Goal: Task Accomplishment & Management: Manage account settings

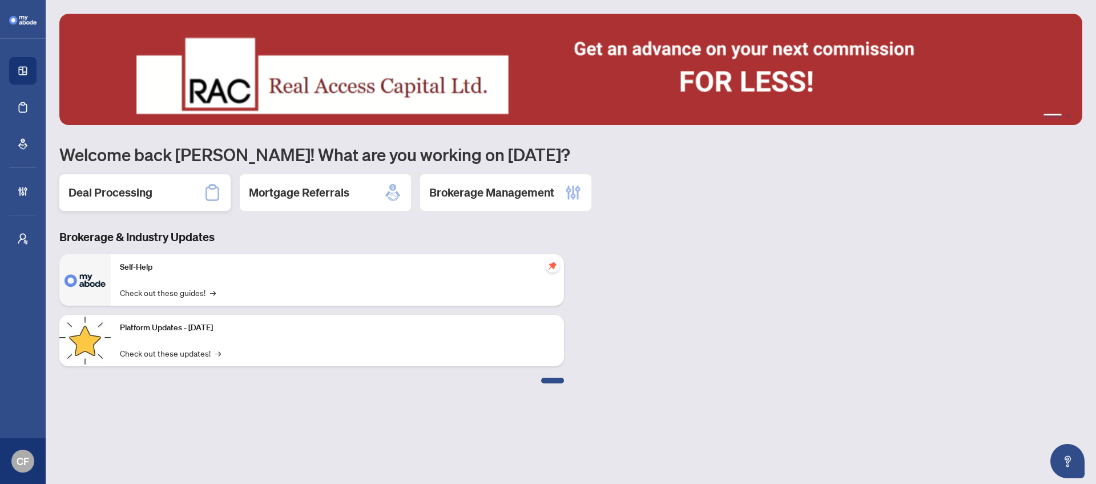
click at [175, 203] on div "Deal Processing" at bounding box center [144, 192] width 171 height 37
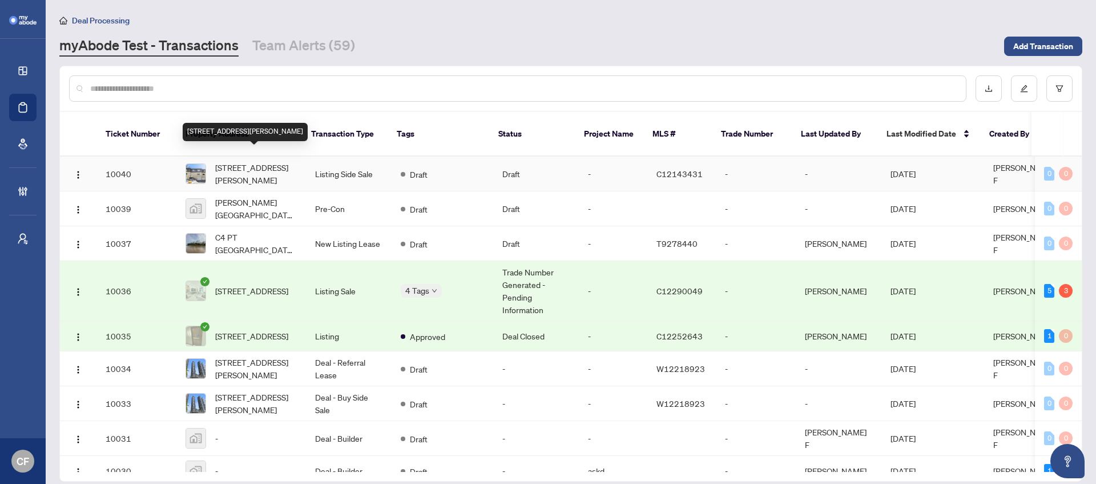
click at [218, 166] on span "[STREET_ADDRESS][PERSON_NAME]" at bounding box center [256, 173] width 82 height 25
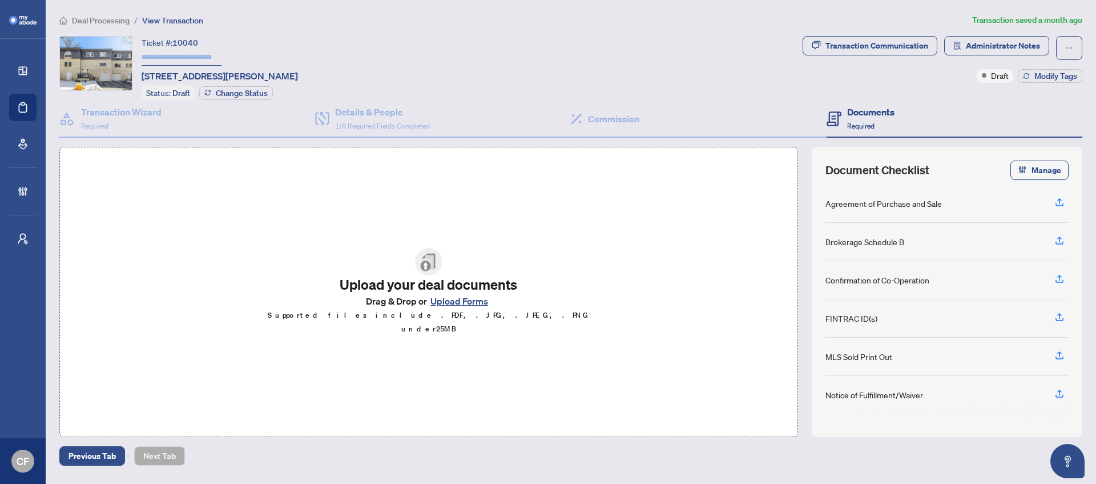
click at [121, 22] on span "Deal Processing" at bounding box center [101, 20] width 58 height 10
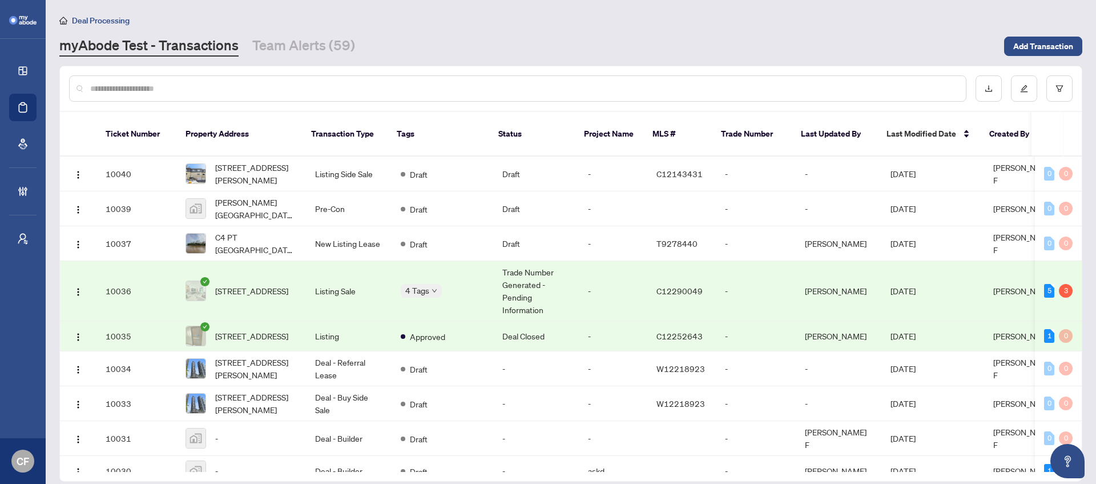
click at [464, 326] on td "Approved" at bounding box center [443, 336] width 102 height 30
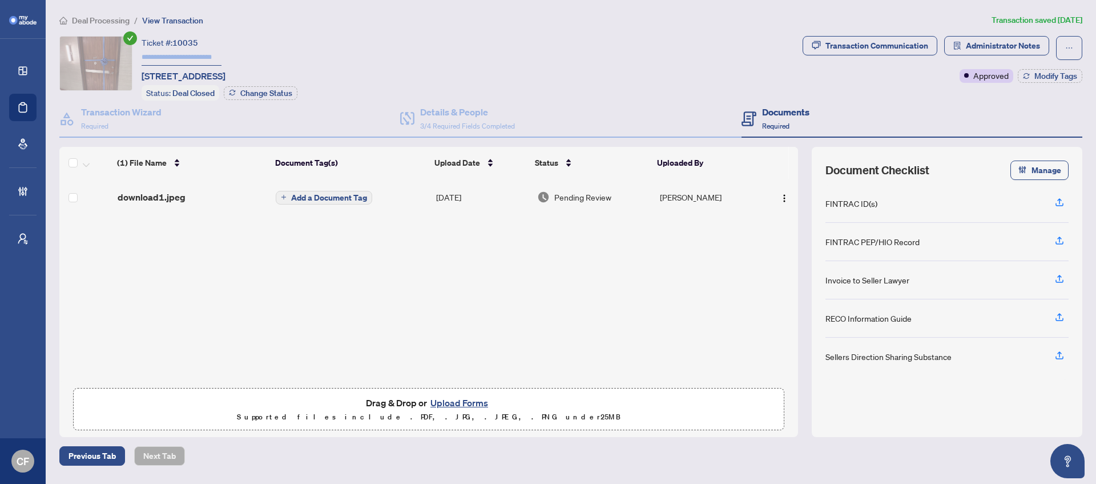
click at [124, 18] on span "Deal Processing" at bounding box center [101, 20] width 58 height 10
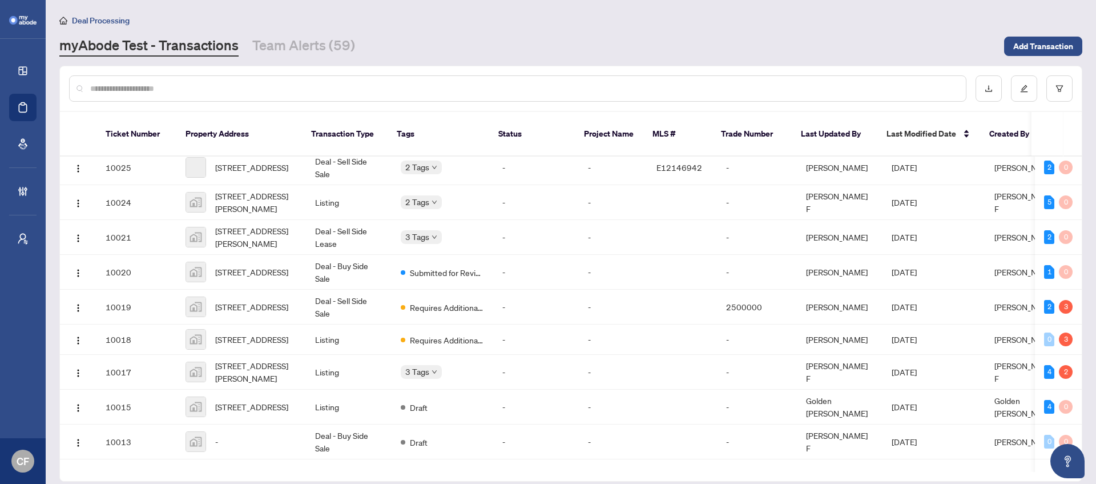
scroll to position [504, 0]
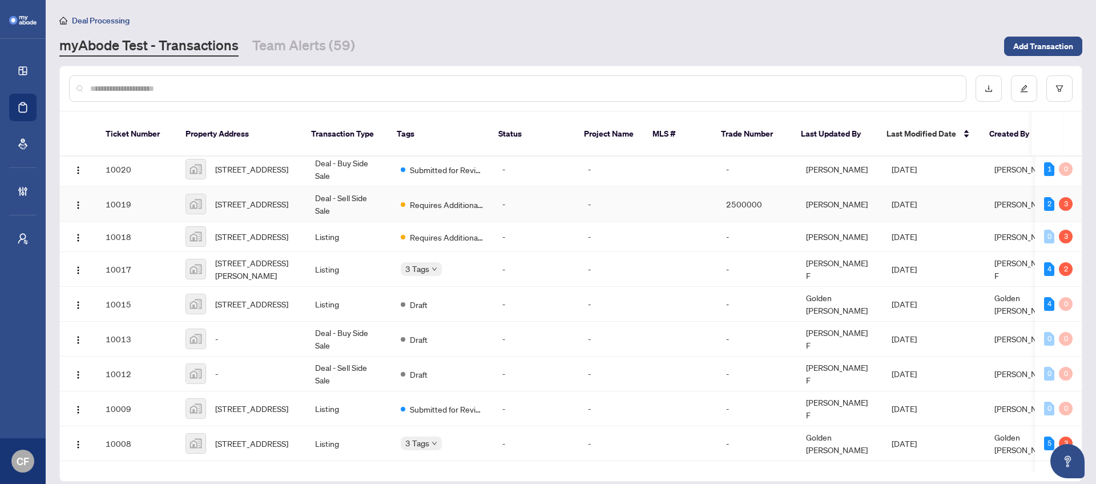
click at [452, 211] on td "Requires Additional Docs" at bounding box center [443, 204] width 102 height 35
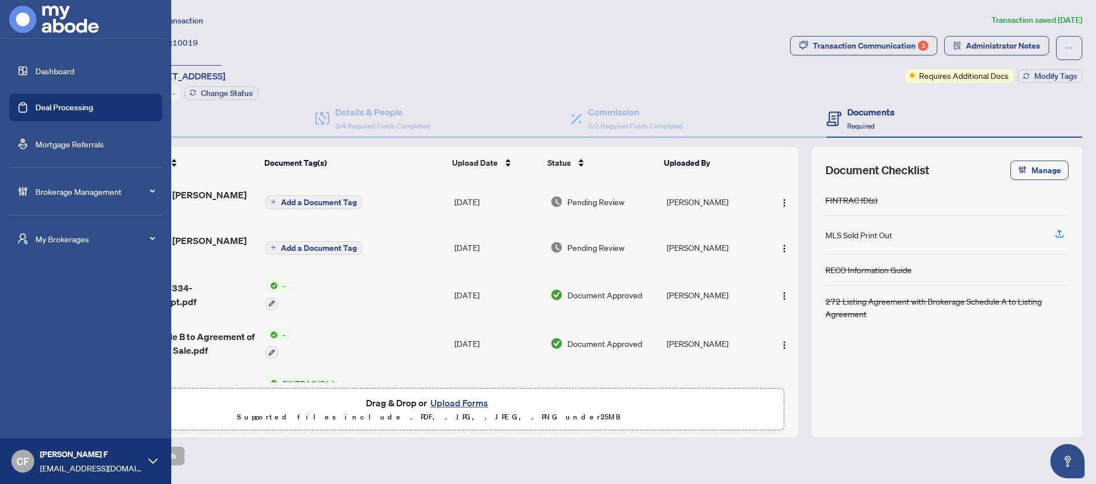
click at [46, 241] on span "My Brokerages" at bounding box center [94, 238] width 119 height 13
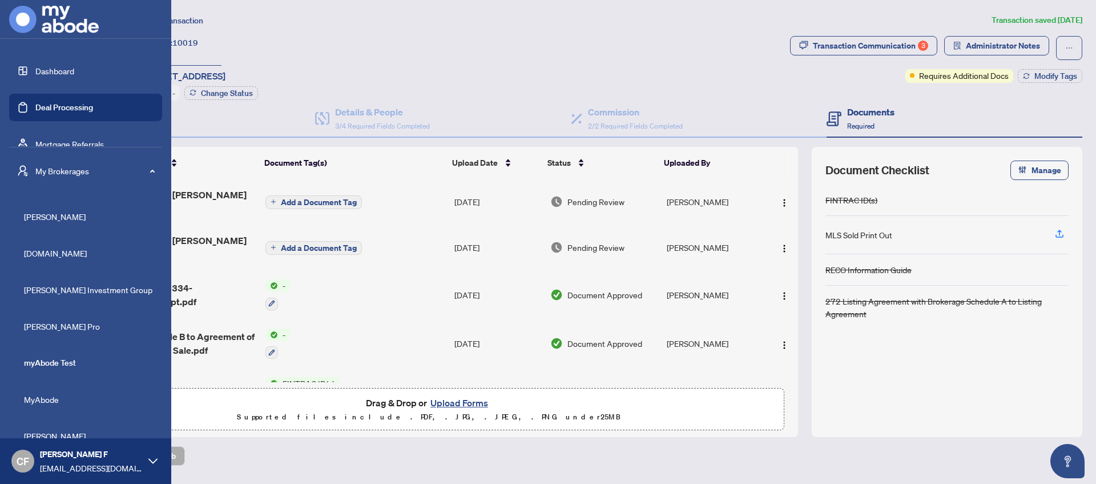
click at [53, 399] on span "MyAbode" at bounding box center [89, 399] width 130 height 13
